Goal: Transaction & Acquisition: Purchase product/service

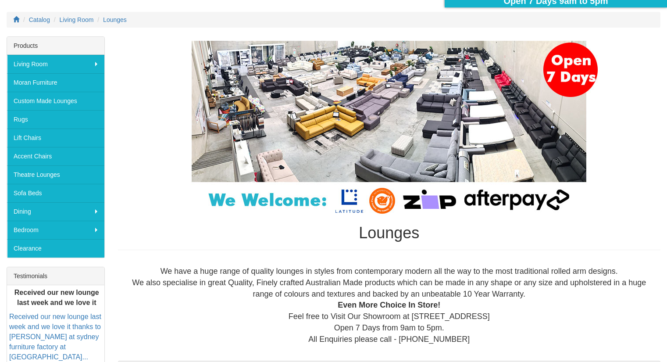
scroll to position [106, 0]
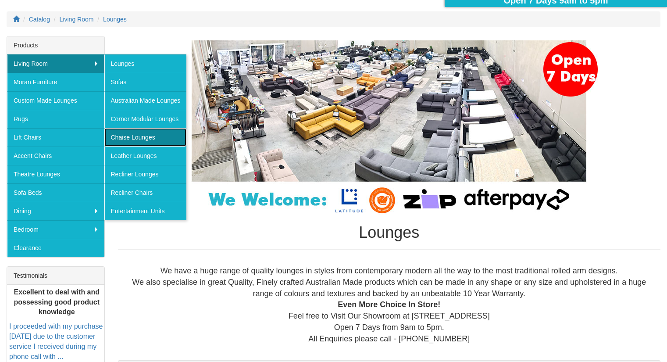
click at [119, 136] on link "Chaise Lounges" at bounding box center [145, 137] width 82 height 18
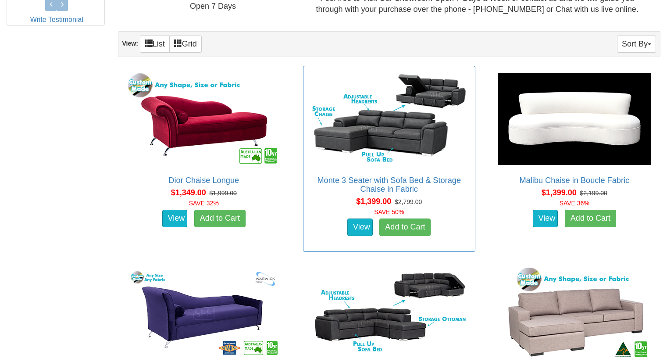
scroll to position [489, 0]
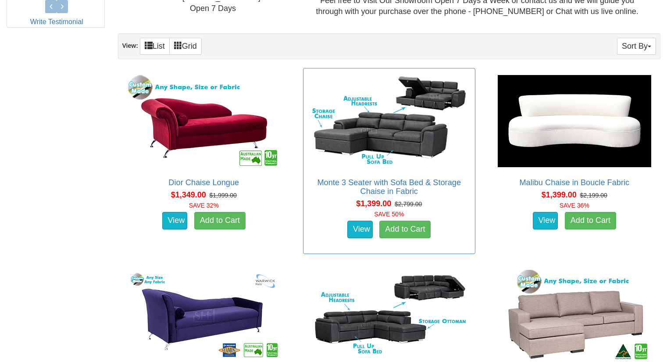
click at [369, 218] on div "View Add to Cart" at bounding box center [389, 229] width 176 height 22
click at [366, 227] on link "View" at bounding box center [359, 230] width 25 height 18
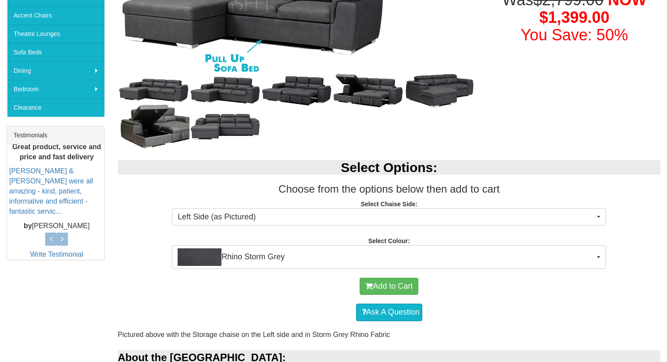
scroll to position [249, 0]
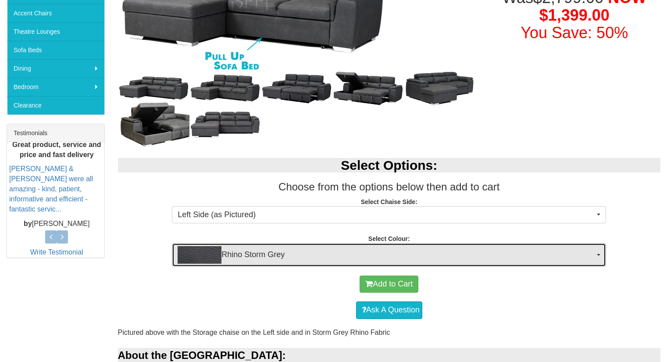
click at [319, 249] on span "Rhino Storm Grey" at bounding box center [386, 255] width 417 height 18
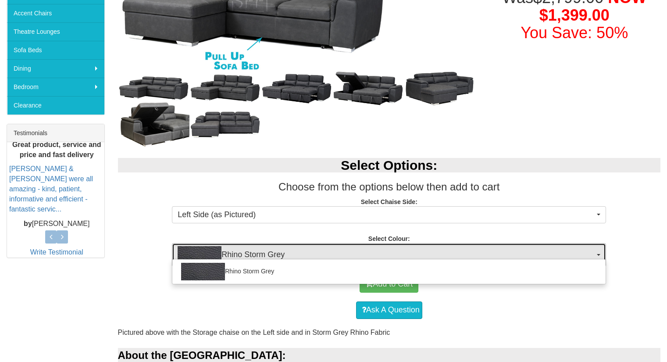
click at [319, 249] on span "Rhino Storm Grey" at bounding box center [386, 255] width 417 height 18
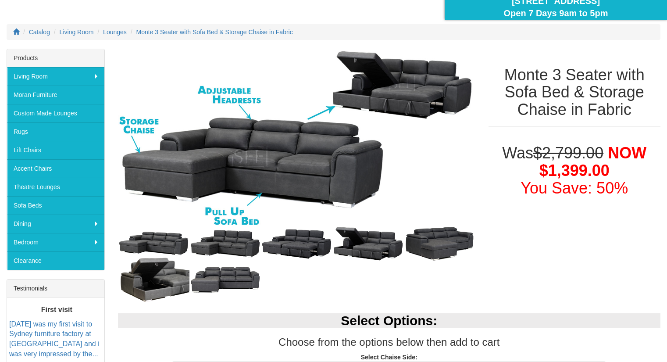
scroll to position [93, 0]
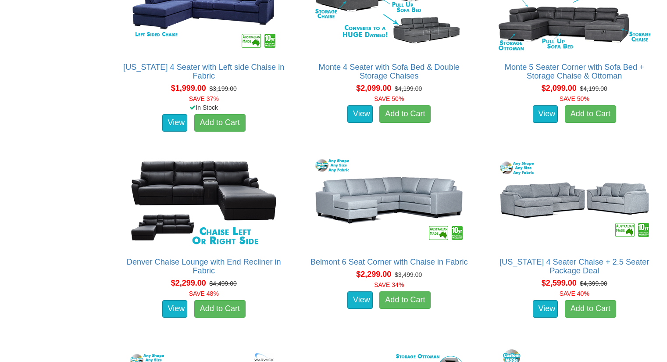
scroll to position [1189, 0]
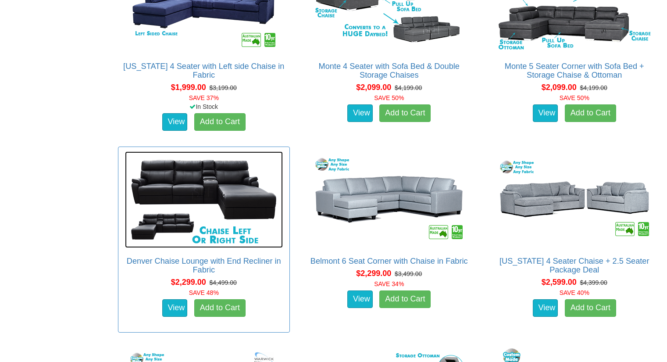
click at [240, 213] on img at bounding box center [204, 199] width 158 height 96
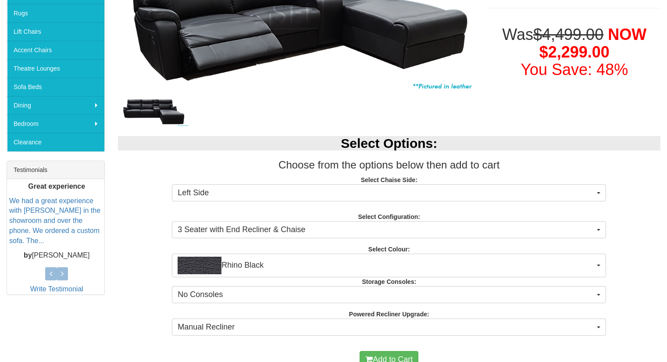
scroll to position [212, 0]
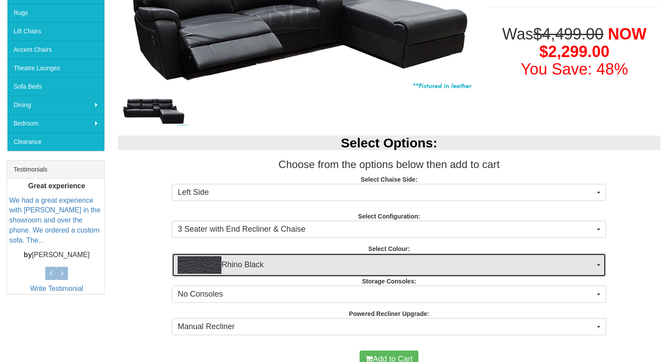
click at [263, 265] on span "Rhino Black" at bounding box center [386, 265] width 417 height 18
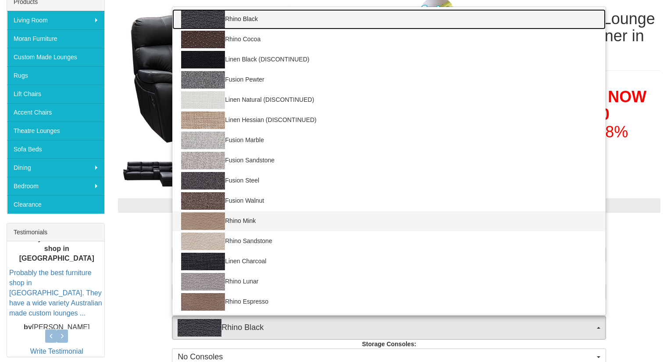
scroll to position [39, 0]
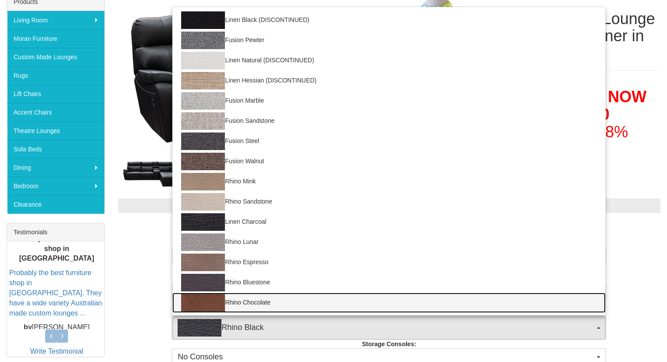
click at [261, 304] on link "Rhino Chocolate" at bounding box center [388, 302] width 433 height 20
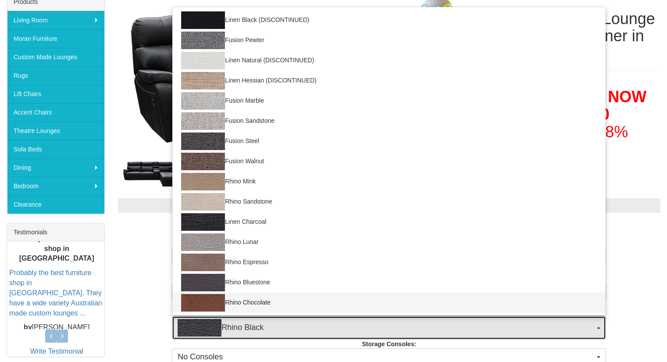
select select "1562"
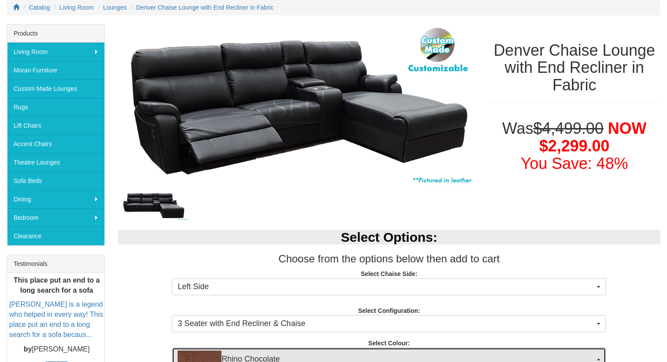
scroll to position [117, 0]
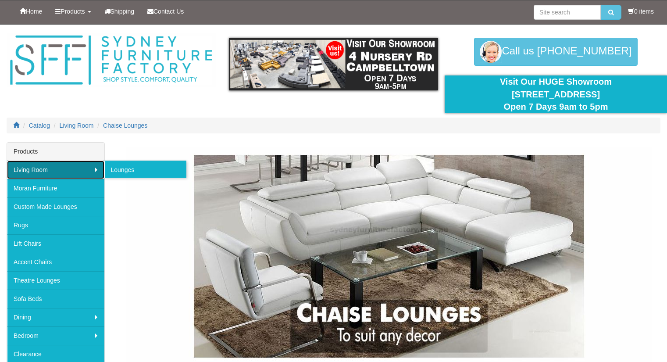
click at [73, 168] on link "Living Room" at bounding box center [55, 169] width 97 height 18
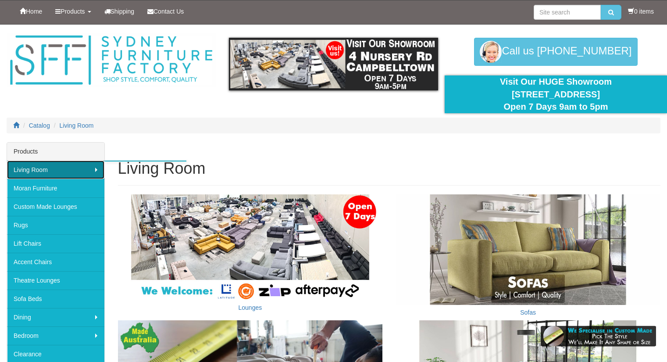
click at [75, 175] on link "Living Room" at bounding box center [55, 169] width 97 height 18
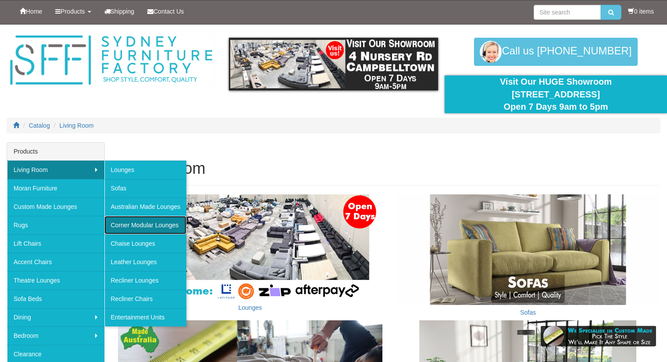
click at [139, 219] on link "Corner Modular Lounges" at bounding box center [145, 225] width 82 height 18
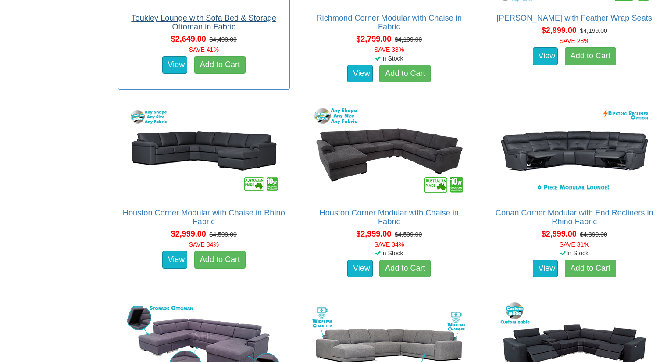
scroll to position [1234, 0]
